Goal: Browse casually

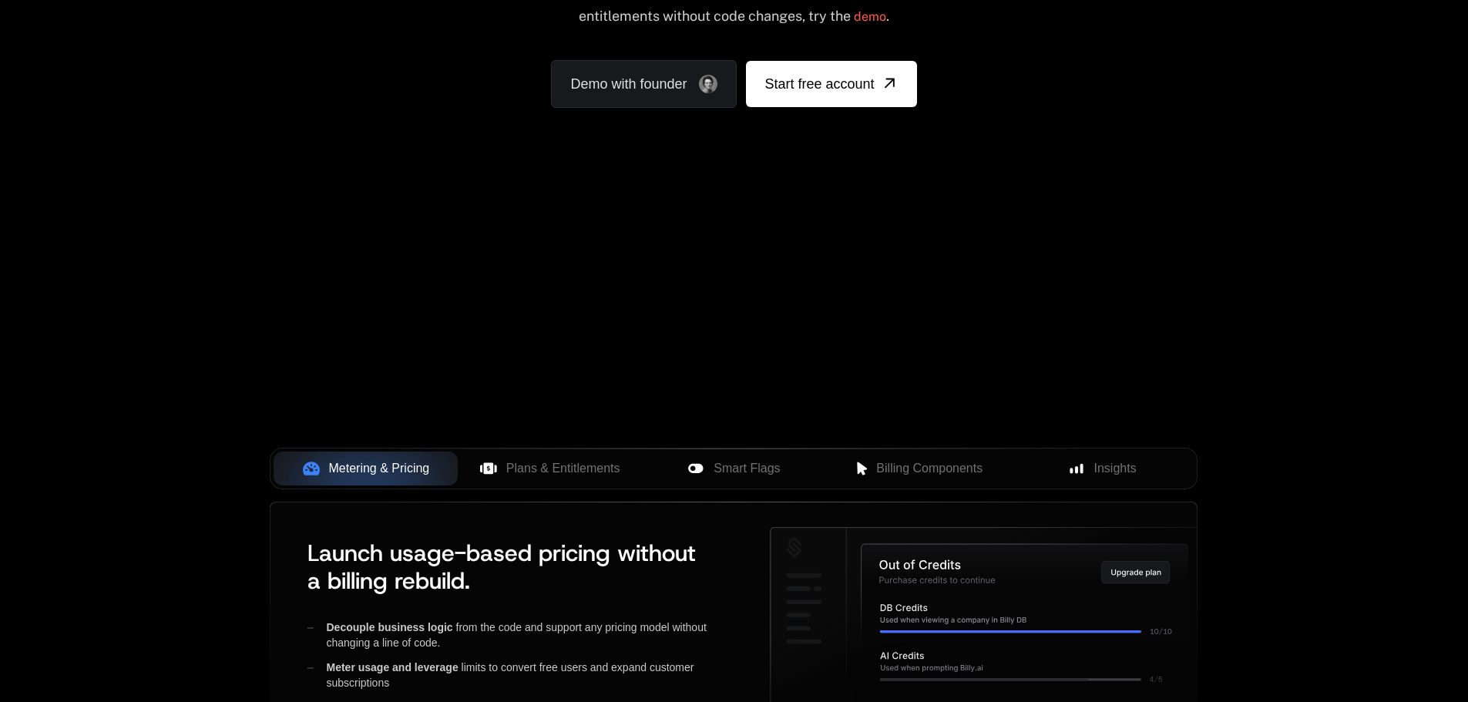
scroll to position [154, 0]
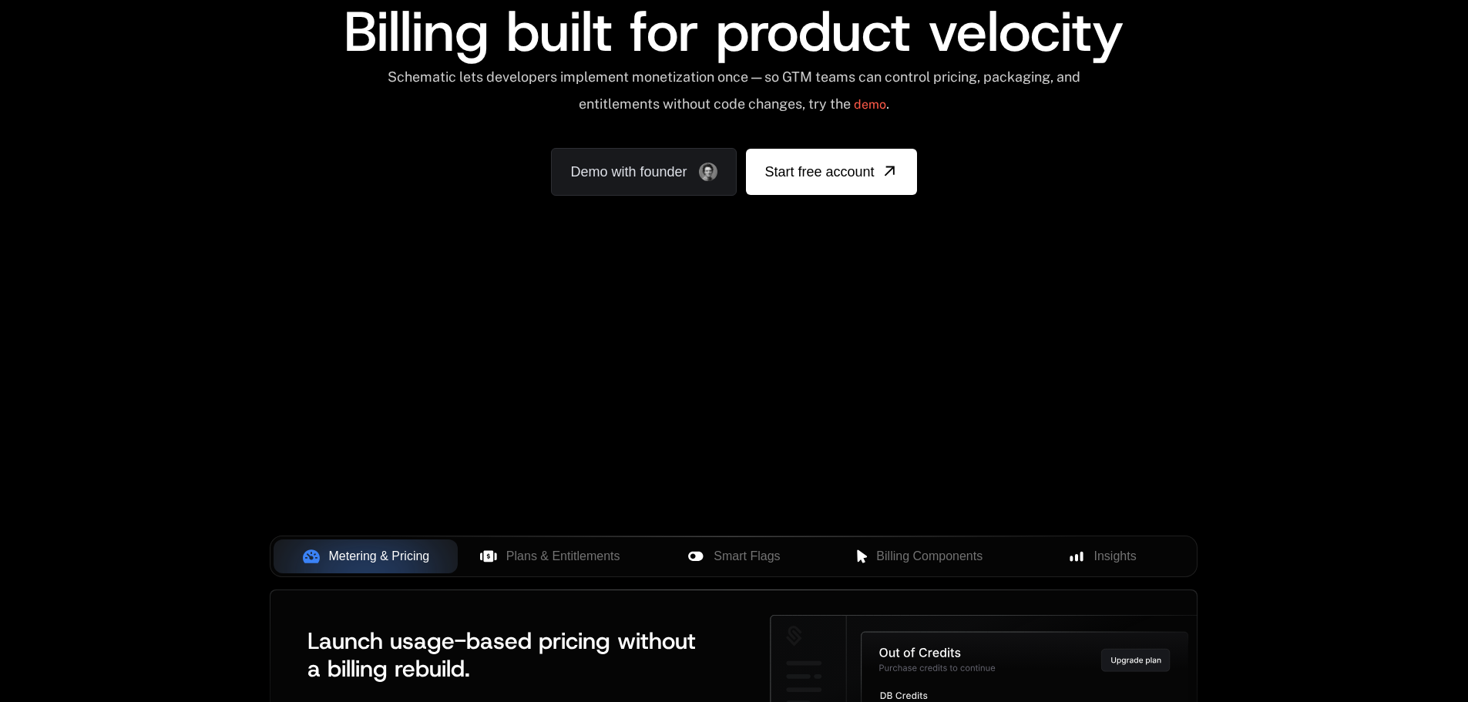
drag, startPoint x: 805, startPoint y: 432, endPoint x: 789, endPoint y: 350, distance: 83.3
drag, startPoint x: 789, startPoint y: 350, endPoint x: 768, endPoint y: 383, distance: 39.5
drag, startPoint x: 768, startPoint y: 383, endPoint x: 838, endPoint y: 477, distance: 117.3
click at [853, 519] on div "Your browser does not support the video tag." at bounding box center [734, 300] width 1002 height 649
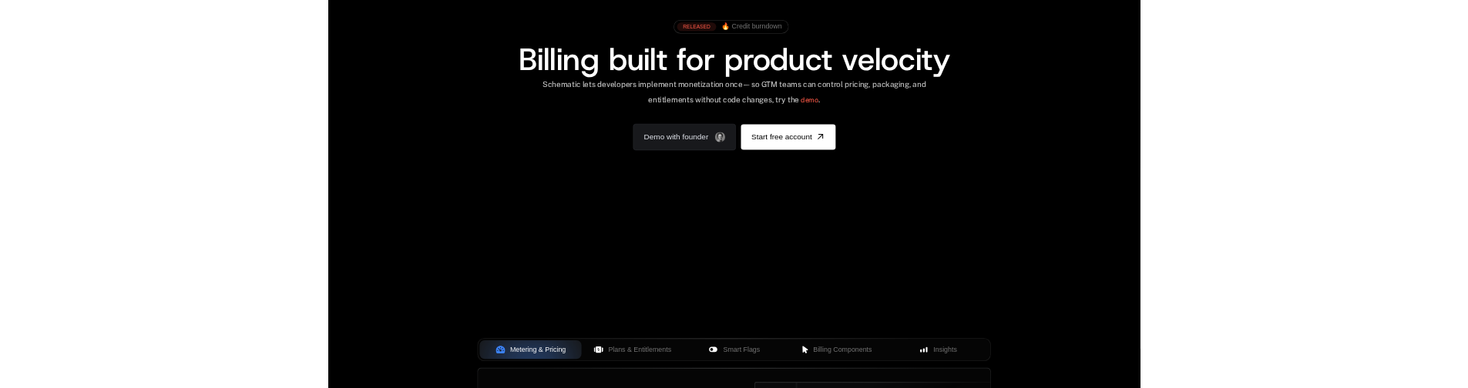
scroll to position [0, 0]
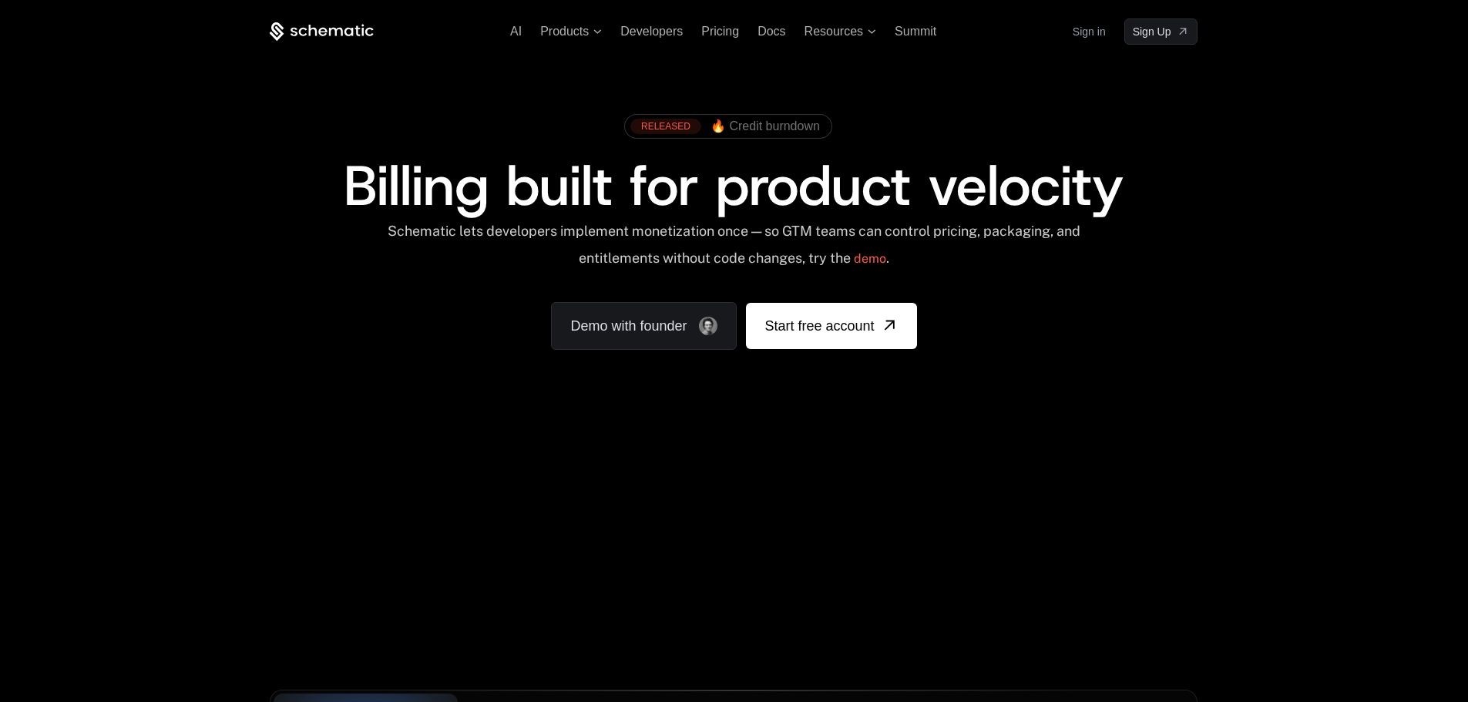
drag, startPoint x: 763, startPoint y: 492, endPoint x: 773, endPoint y: 501, distance: 13.1
drag, startPoint x: 773, startPoint y: 501, endPoint x: 678, endPoint y: 526, distance: 98.1
click at [678, 526] on div "Your browser does not support the video tag." at bounding box center [734, 454] width 1002 height 649
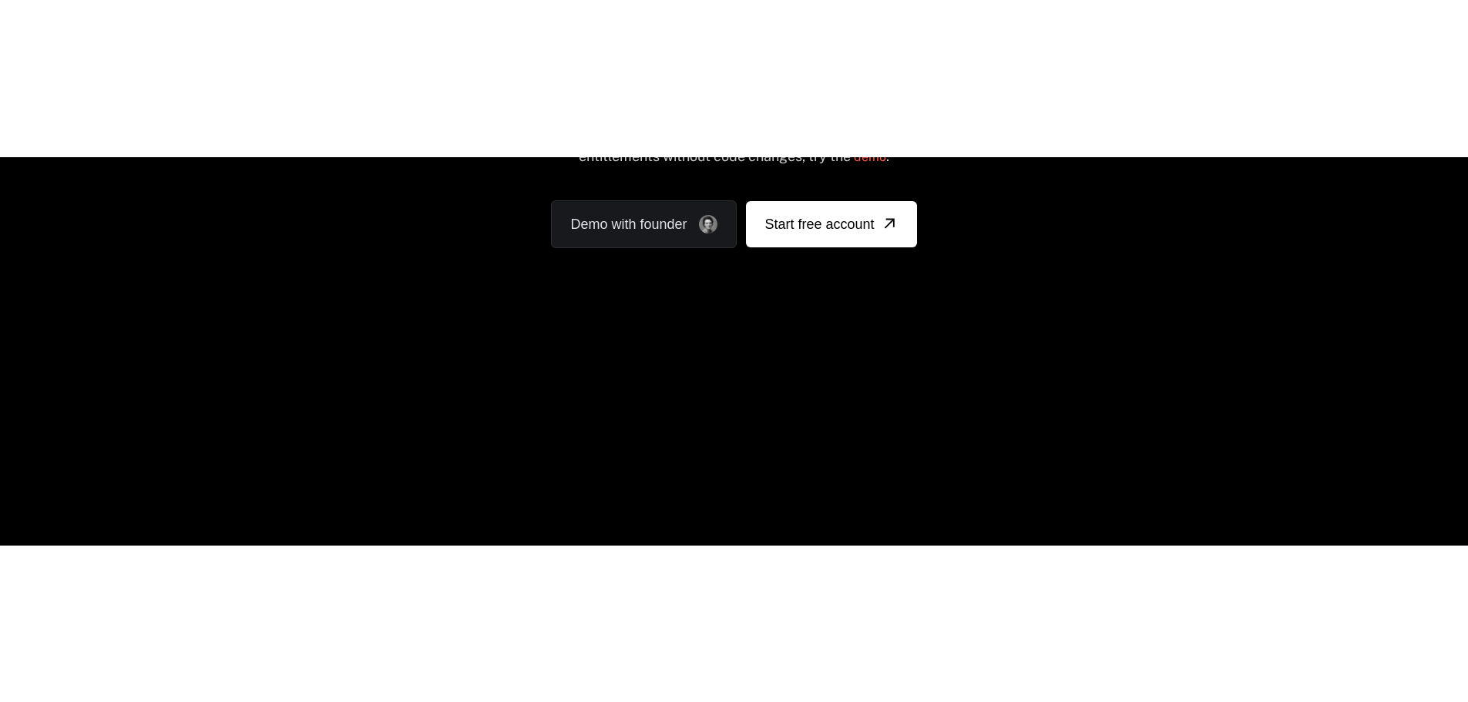
scroll to position [385, 0]
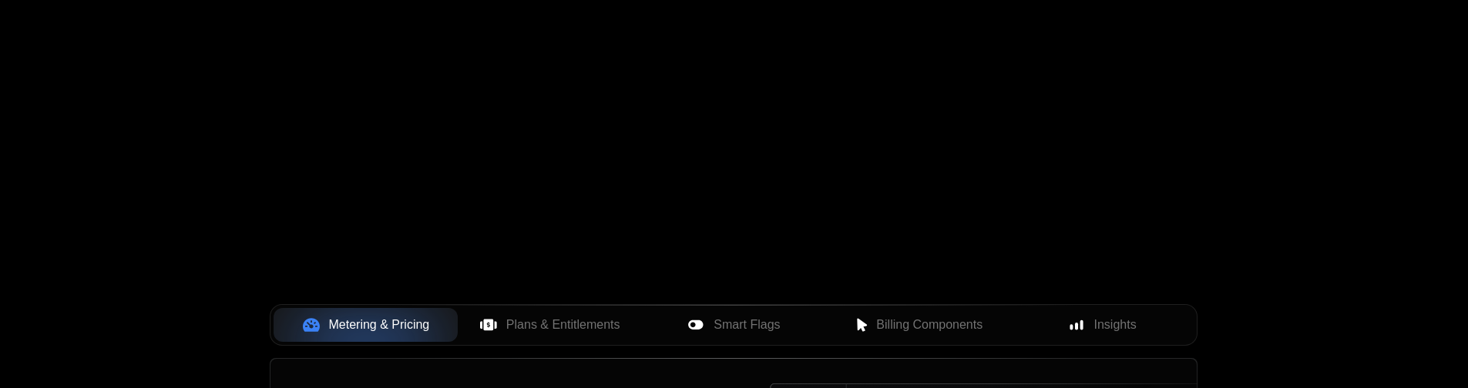
click at [689, 181] on div "Your browser does not support the video tag." at bounding box center [734, 69] width 1002 height 649
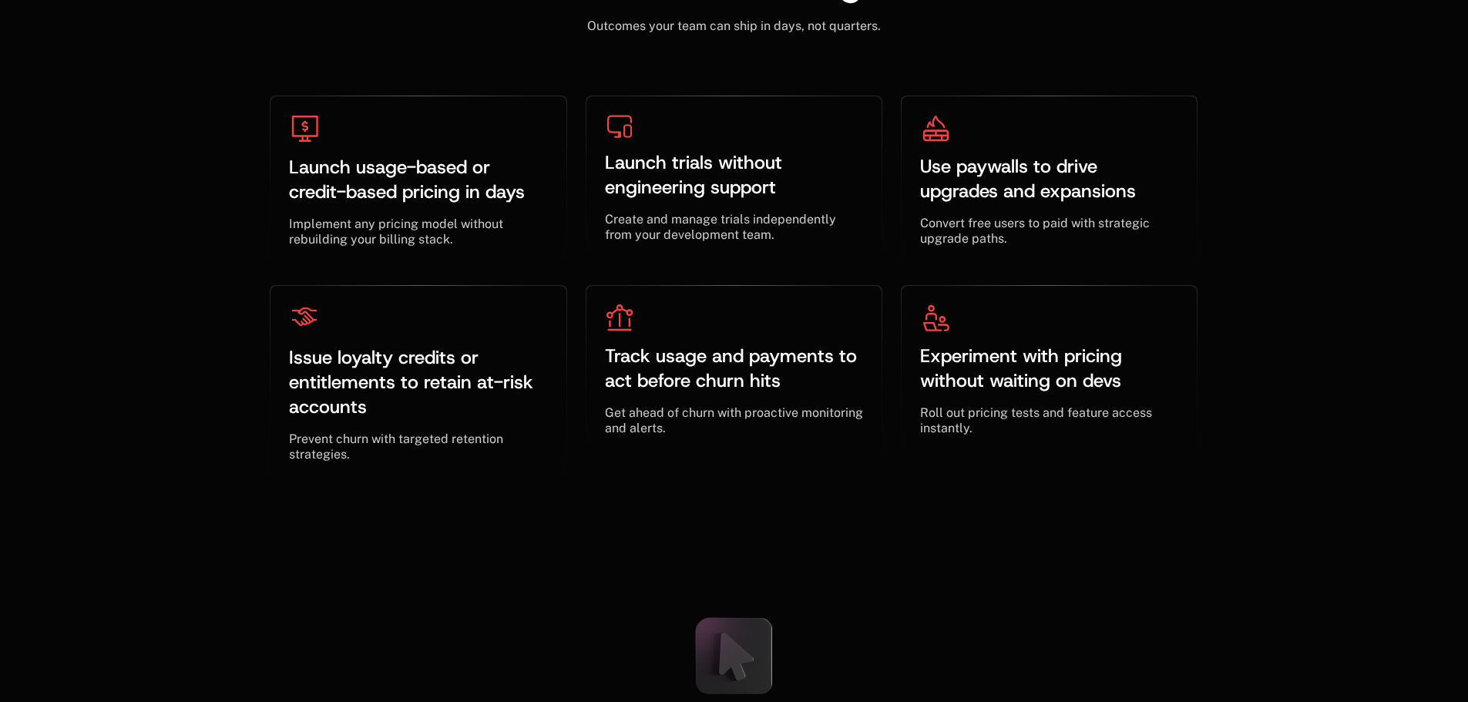
scroll to position [0, 0]
